Goal: Navigation & Orientation: Find specific page/section

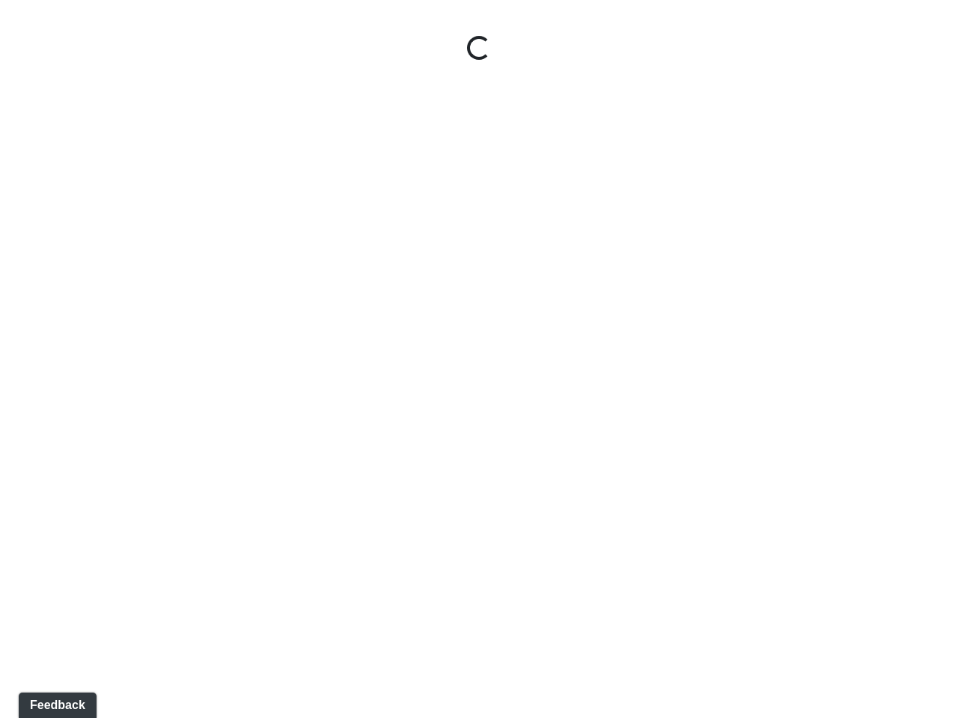
select select "pnh8f5S5HjU41T4ZphFfvd"
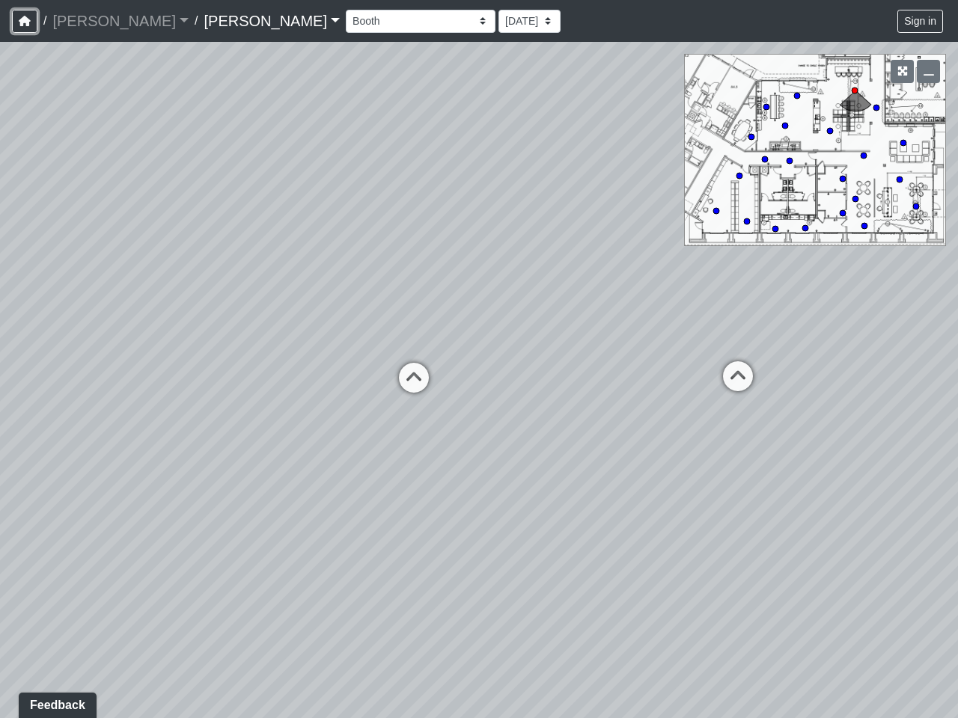
click at [25, 21] on icon "button" at bounding box center [25, 21] width 12 height 10
click at [920, 21] on button "Sign in" at bounding box center [920, 21] width 46 height 23
click at [901, 71] on icon "button" at bounding box center [902, 71] width 10 height 10
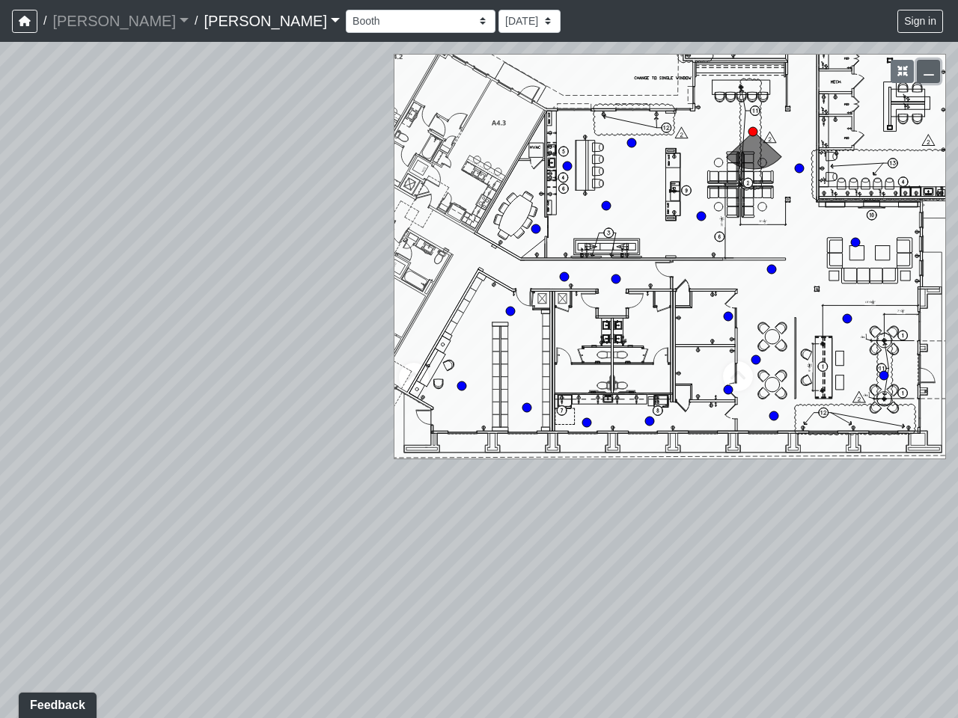
click at [928, 71] on icon "button" at bounding box center [928, 71] width 10 height 10
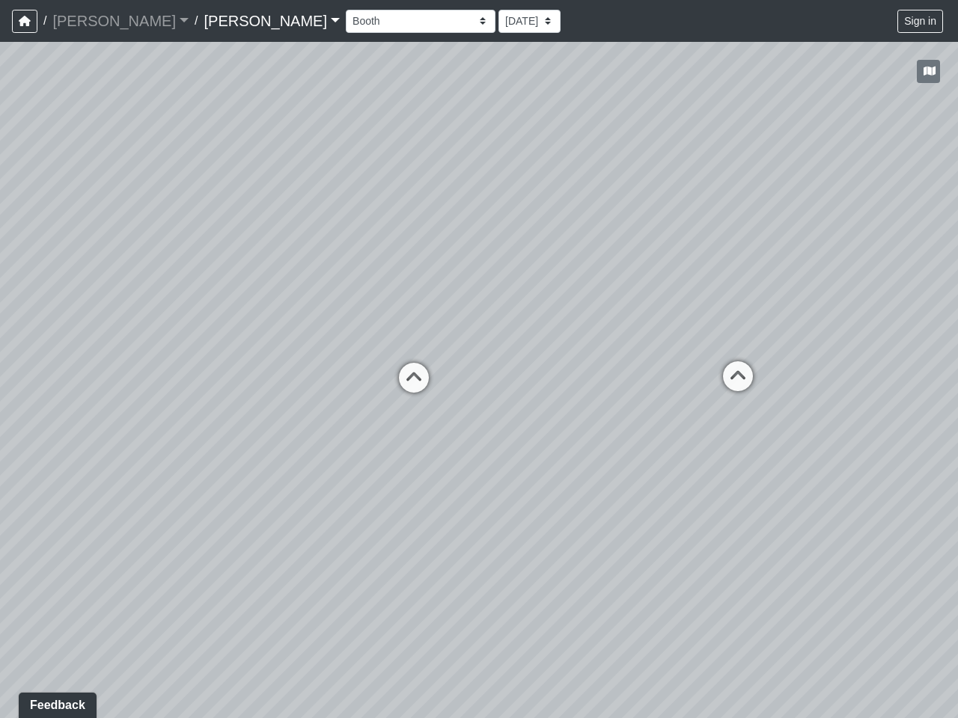
click at [0, 717] on div "Loading... Windows Loading... Hallway 1 Loading... Leasing - Hallway 2 Loading.…" at bounding box center [479, 380] width 958 height 676
click at [414, 378] on icon at bounding box center [413, 385] width 45 height 45
select select "xa3a8agE4j6hgrb6mWUDTv"
select select "f5vAoomM994SAFxC41qskH"
click at [738, 376] on div "Loading... Windows Loading... Hallway 1 Loading... Leasing - Hallway 2 Loading.…" at bounding box center [479, 380] width 958 height 676
